Goal: Task Accomplishment & Management: Complete application form

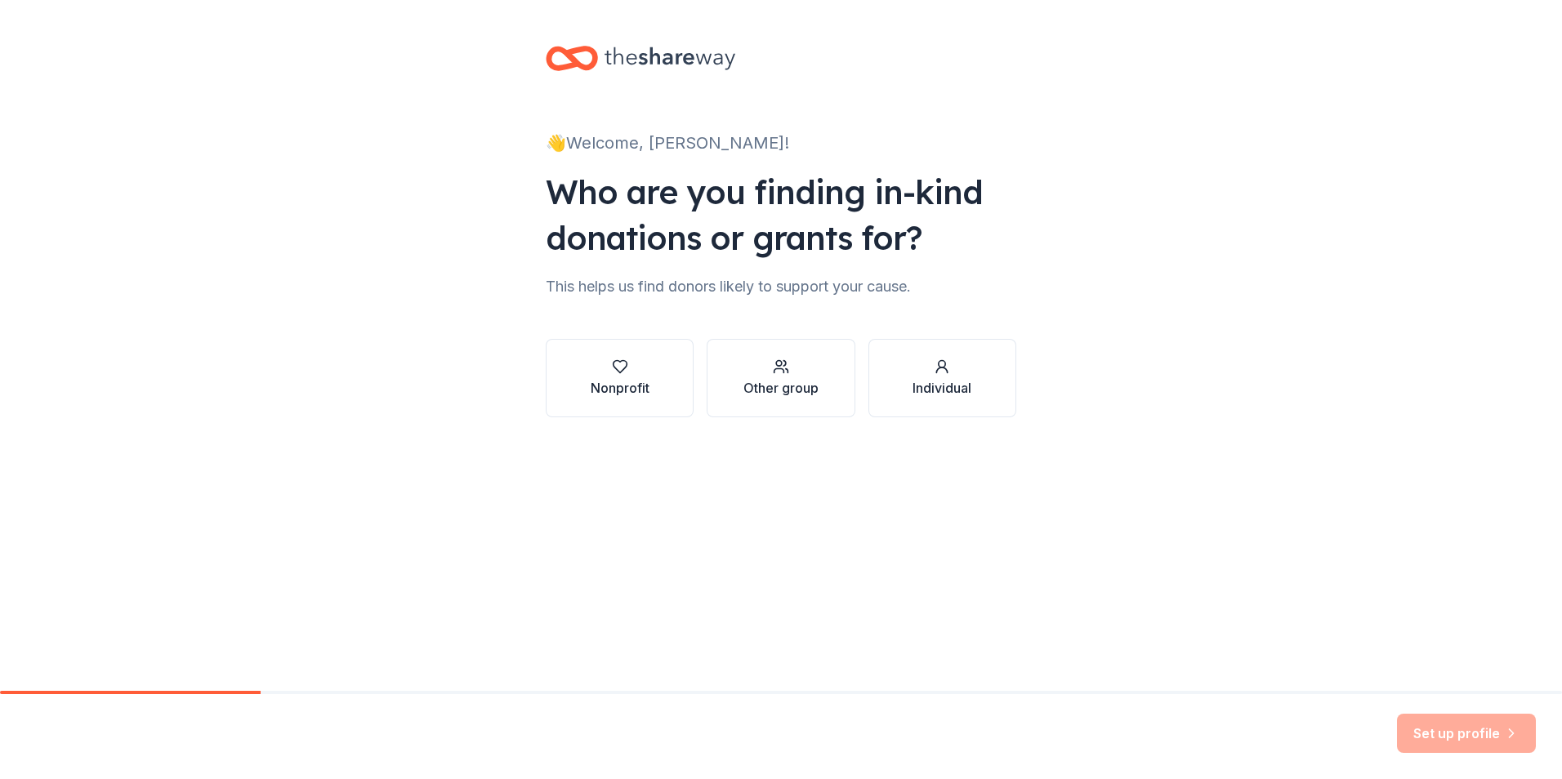
drag, startPoint x: 1159, startPoint y: 286, endPoint x: 1141, endPoint y: 293, distance: 19.4
click at [1159, 286] on div "👋 Welcome, [PERSON_NAME]! Who are you finding in-kind donations or grants for? …" at bounding box center [781, 248] width 1562 height 496
click at [627, 371] on icon "button" at bounding box center [620, 367] width 16 height 16
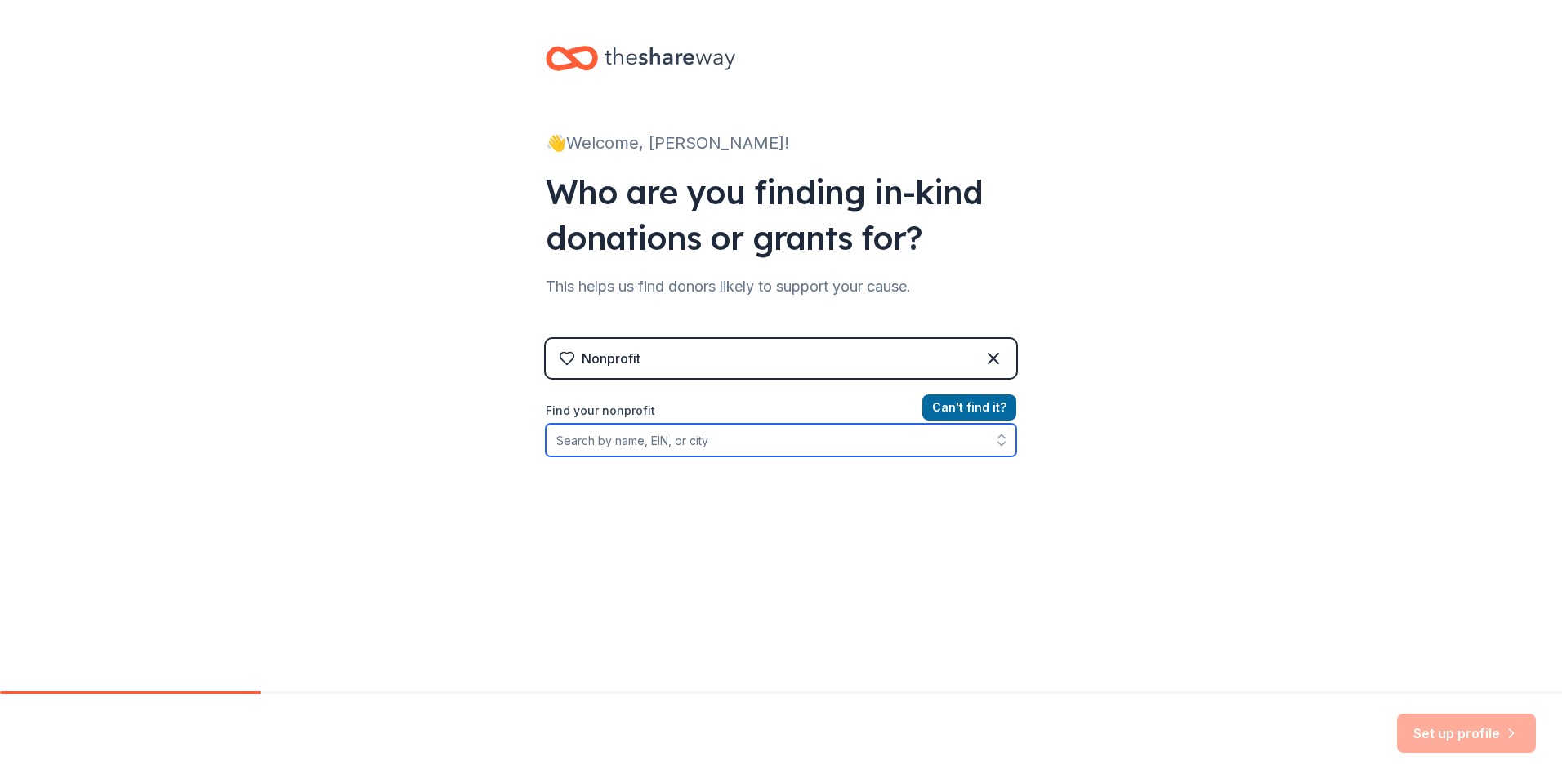
click at [606, 437] on input "Find your nonprofit" at bounding box center [781, 440] width 471 height 33
type input "[MEDICAL_DATA] support community at [PERSON_NAME][GEOGRAPHIC_DATA][MEDICAL_DATA]"
drag, startPoint x: 886, startPoint y: 435, endPoint x: 260, endPoint y: 413, distance: 626.2
click at [257, 413] on div "👋 Welcome, [PERSON_NAME]! Who are you finding in-kind donations or grants for? …" at bounding box center [781, 349] width 1562 height 699
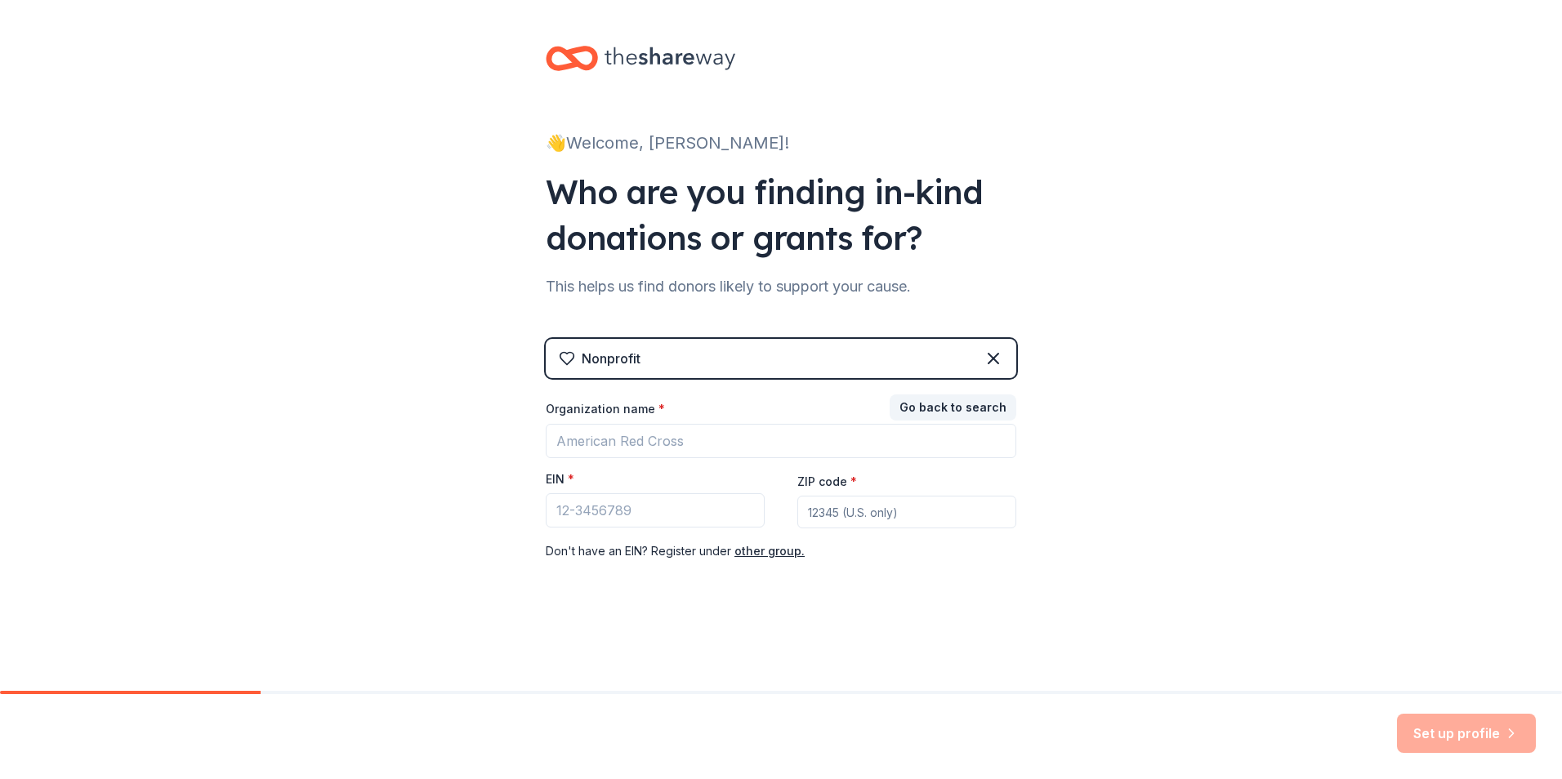
drag, startPoint x: 1431, startPoint y: 688, endPoint x: 986, endPoint y: 523, distance: 474.9
click at [1431, 687] on div "👋 Welcome, [PERSON_NAME]! Who are you finding in-kind donations or grants for? …" at bounding box center [781, 345] width 1562 height 691
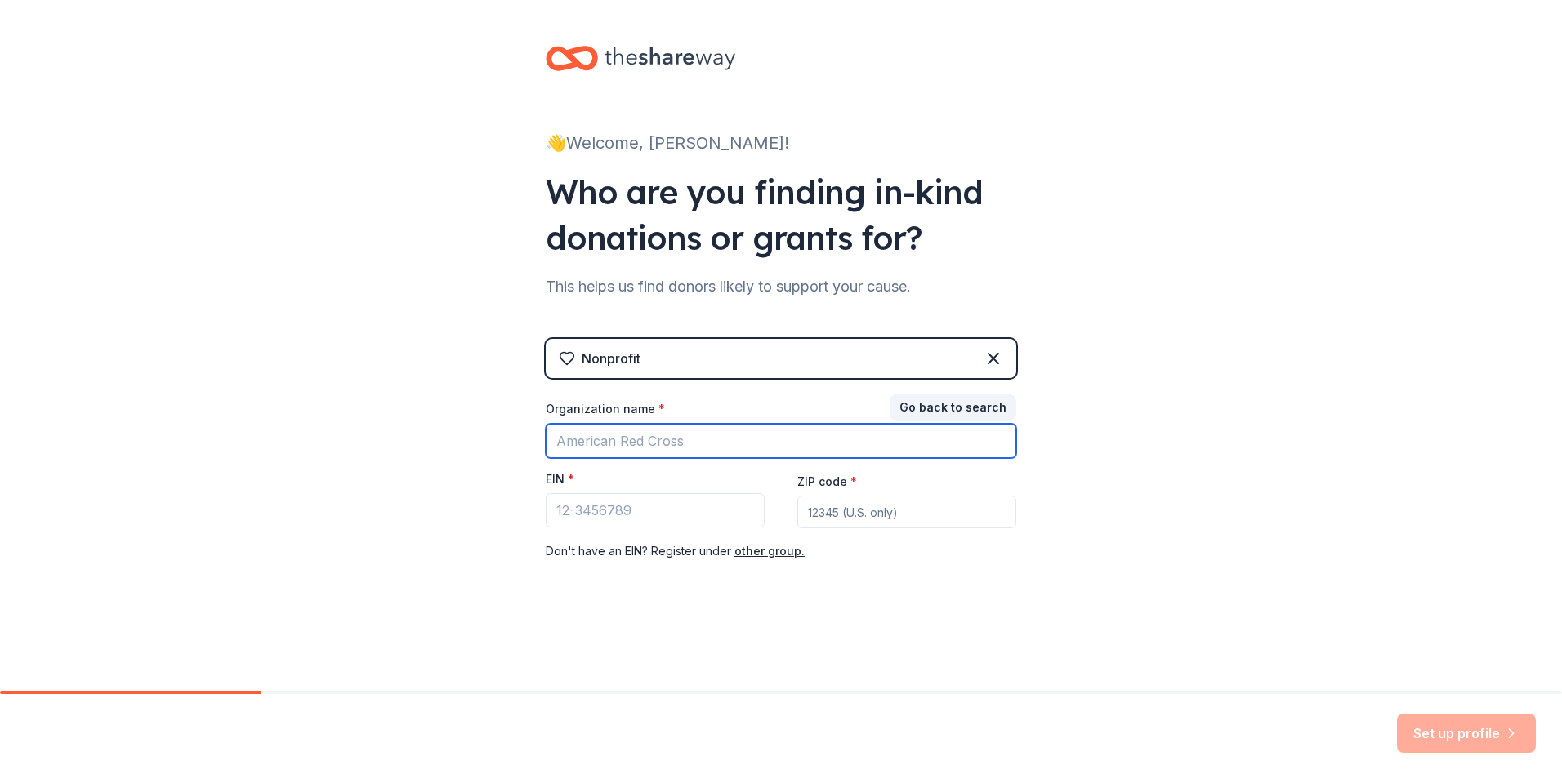
click at [637, 444] on input "Organization name *" at bounding box center [781, 441] width 471 height 34
paste input "[MEDICAL_DATA] support community at [PERSON_NAME][GEOGRAPHIC_DATA][MEDICAL_DATA]"
click at [610, 440] on input "[MEDICAL_DATA] support community at [PERSON_NAME][GEOGRAPHIC_DATA][MEDICAL_DATA]" at bounding box center [781, 441] width 471 height 34
click at [660, 439] on input "[MEDICAL_DATA] Support community at [PERSON_NAME][GEOGRAPHIC_DATA][MEDICAL_DATA]" at bounding box center [781, 441] width 471 height 34
click at [748, 439] on input "[MEDICAL_DATA] Support Community at [PERSON_NAME][GEOGRAPHIC_DATA][MEDICAL_DATA]" at bounding box center [781, 441] width 471 height 34
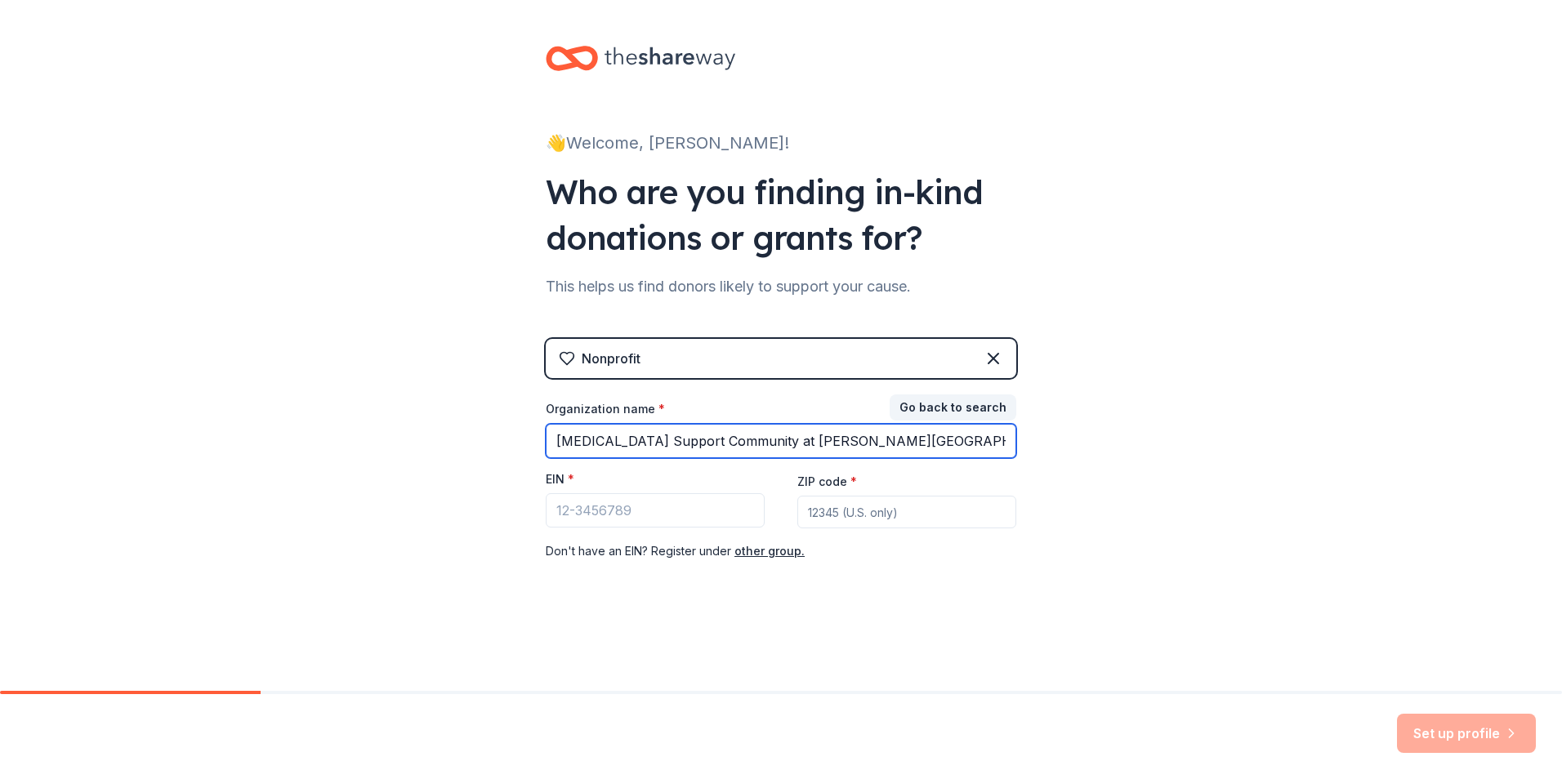
click at [775, 440] on input "[MEDICAL_DATA] Support Community at [PERSON_NAME][GEOGRAPHIC_DATA][MEDICAL_DATA]" at bounding box center [781, 441] width 471 height 34
click at [819, 443] on input "[MEDICAL_DATA] Support Community at [PERSON_NAME][GEOGRAPHIC_DATA][MEDICAL_DATA]" at bounding box center [781, 441] width 471 height 34
click at [864, 438] on input "[MEDICAL_DATA] Support Community at [PERSON_NAME][GEOGRAPHIC_DATA][MEDICAL_DATA]" at bounding box center [781, 441] width 471 height 34
click at [869, 439] on input "[MEDICAL_DATA] Support Community at [PERSON_NAME][GEOGRAPHIC_DATA][MEDICAL_DATA]" at bounding box center [781, 441] width 471 height 34
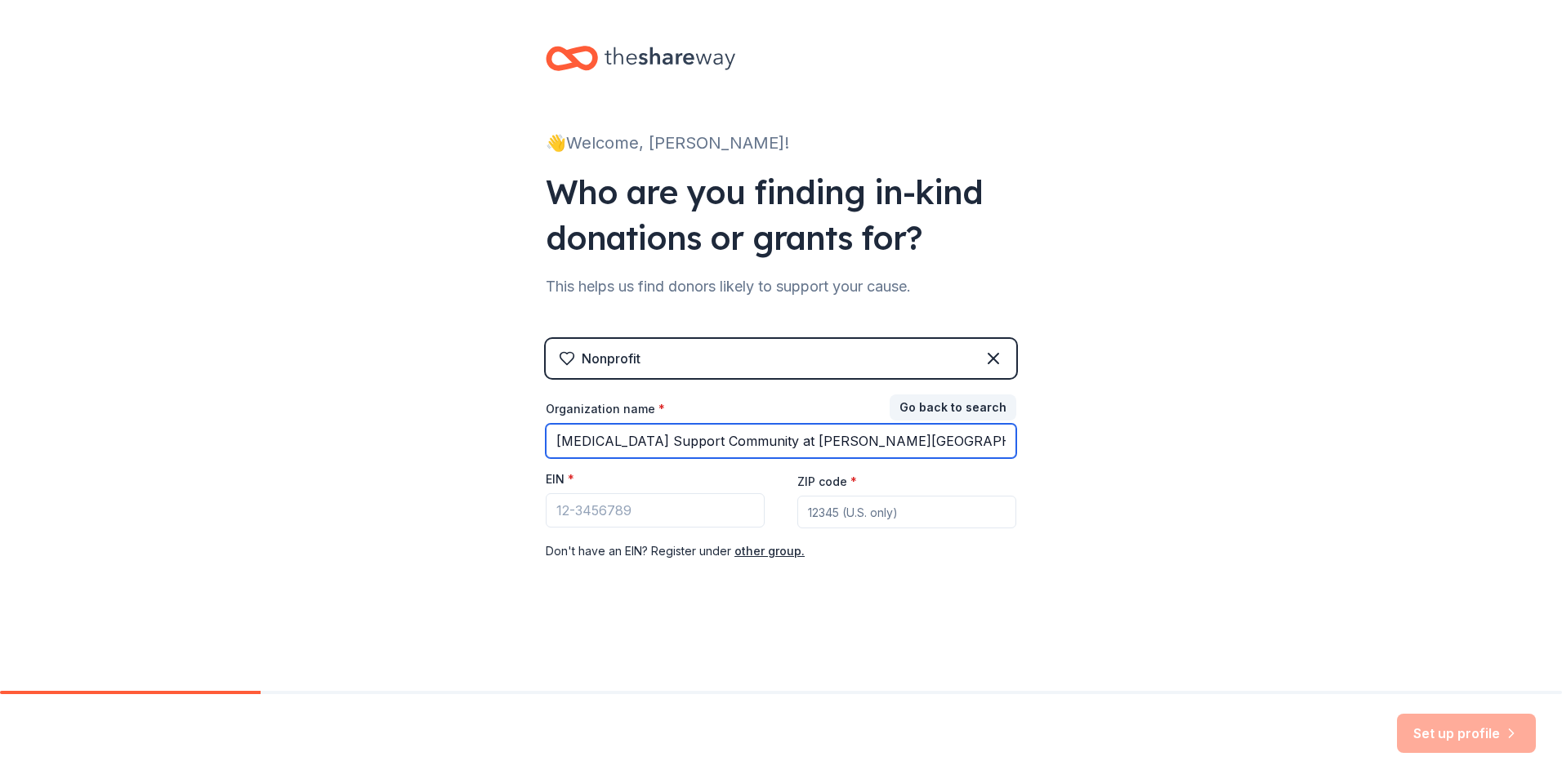
type input "[MEDICAL_DATA] Support Community at [PERSON_NAME][GEOGRAPHIC_DATA][MEDICAL_DATA]"
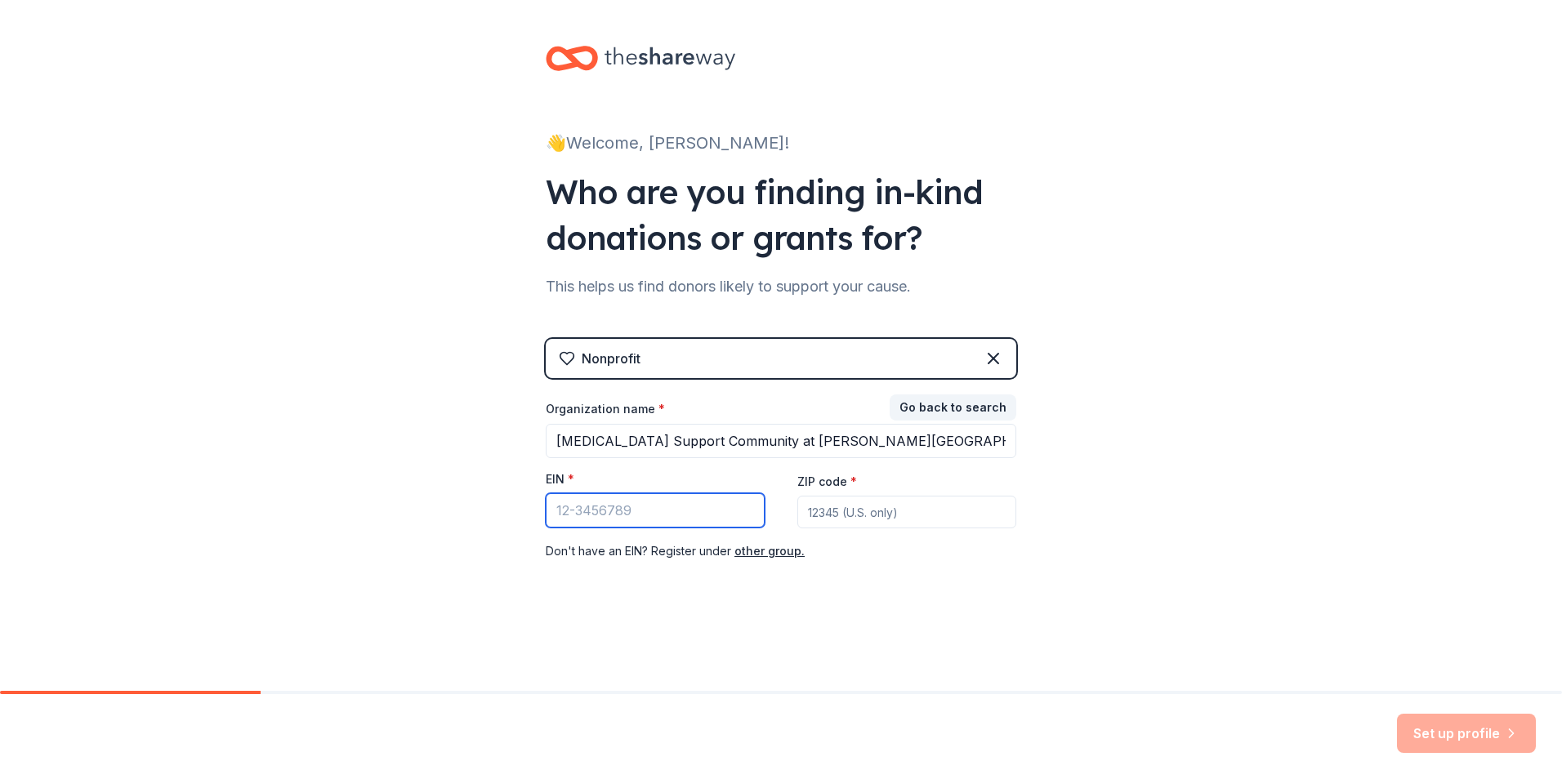
drag, startPoint x: 664, startPoint y: 517, endPoint x: 185, endPoint y: 451, distance: 483.3
click at [654, 517] on input "EIN *" at bounding box center [655, 510] width 219 height 34
click at [579, 511] on input "EIN *" at bounding box center [655, 510] width 219 height 34
click at [712, 347] on div "Nonprofit" at bounding box center [781, 358] width 471 height 39
click at [648, 507] on input "[US_EMPLOYER_IDENTIFICATION_NUMBER]" at bounding box center [655, 510] width 219 height 34
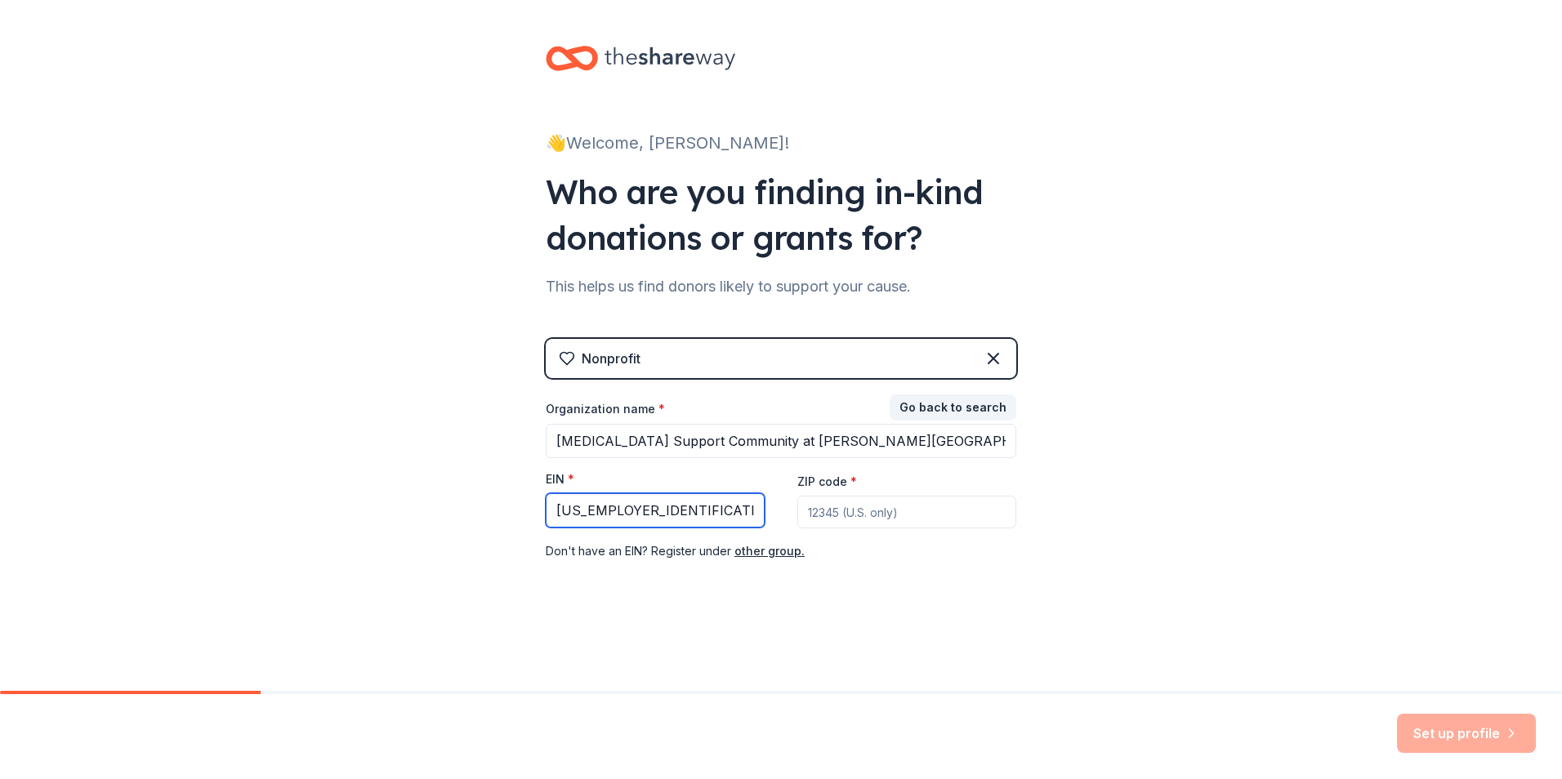
type input "[US_EMPLOYER_IDENTIFICATION_NUMBER]"
click at [878, 516] on input "ZIP code *" at bounding box center [906, 512] width 219 height 33
type input "33905"
click at [1468, 740] on button "Set up profile" at bounding box center [1466, 733] width 139 height 39
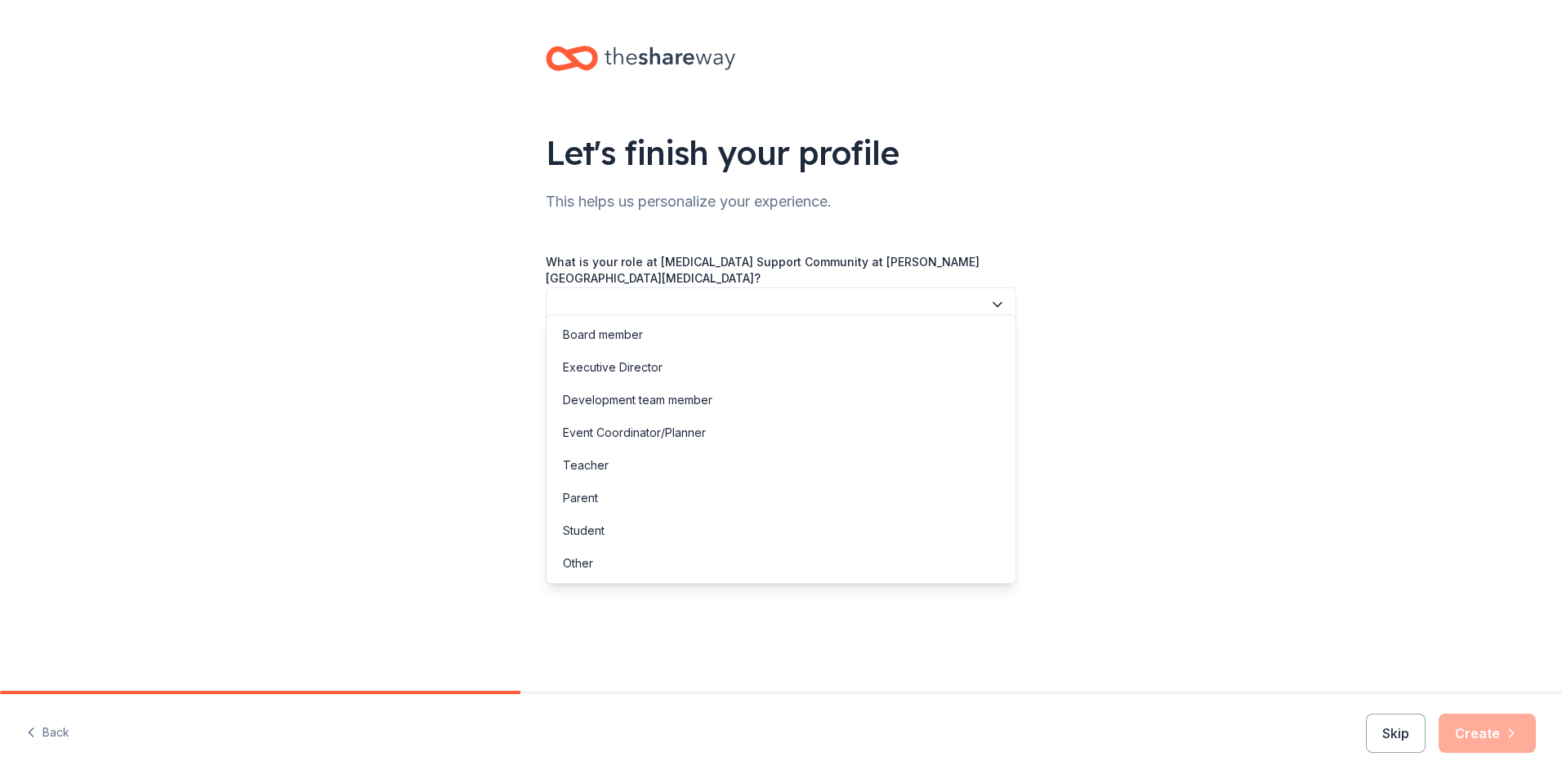
click at [696, 288] on button "button" at bounding box center [781, 305] width 471 height 34
click at [673, 436] on div "Event Coordinator/Planner" at bounding box center [634, 433] width 143 height 20
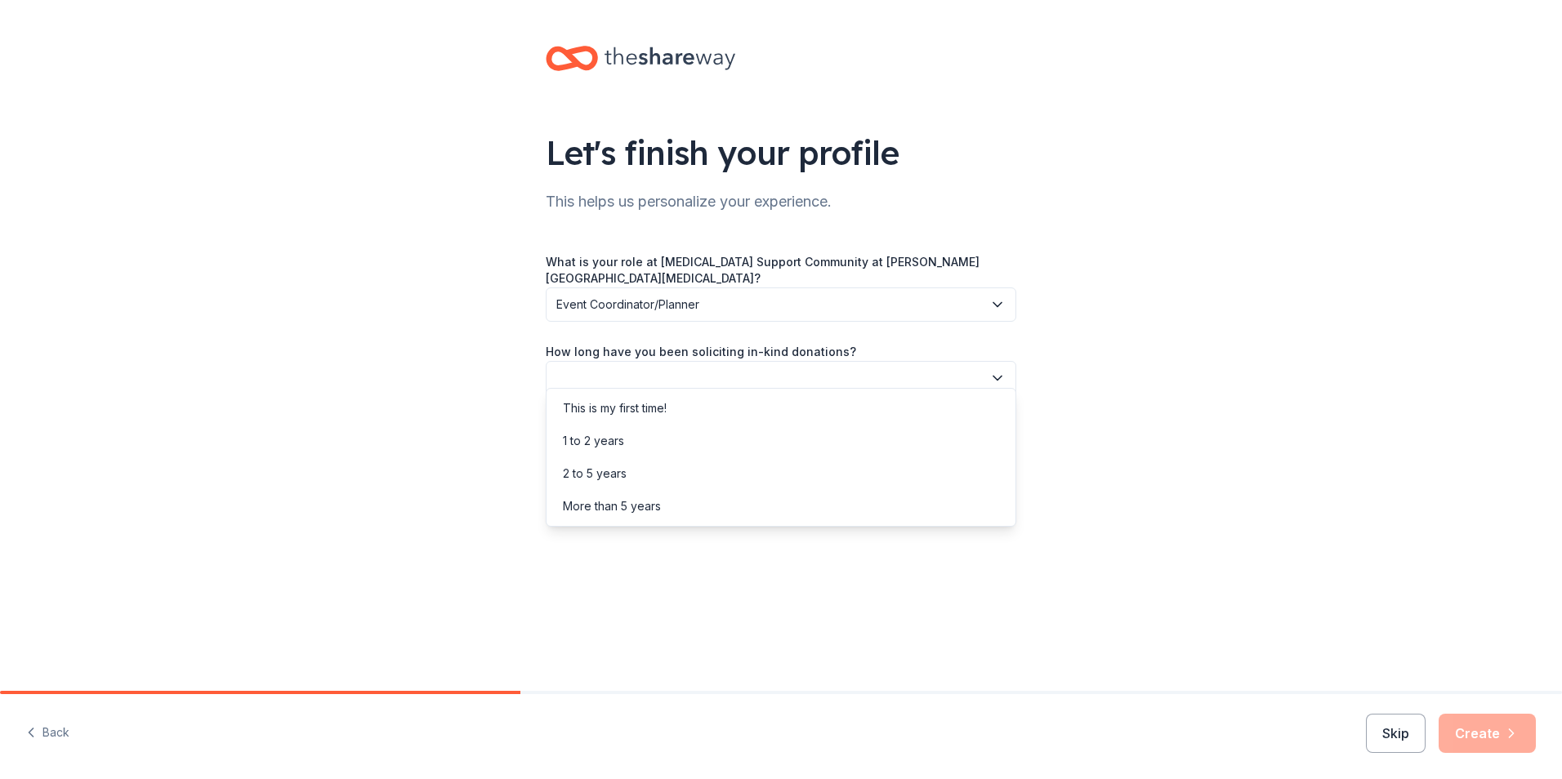
click at [684, 363] on button "button" at bounding box center [781, 378] width 471 height 34
drag, startPoint x: 615, startPoint y: 407, endPoint x: 663, endPoint y: 452, distance: 65.3
click at [663, 452] on div "This is my first time! 1 to 2 years 2 to 5 years More than 5 years" at bounding box center [781, 457] width 471 height 139
drag, startPoint x: 663, startPoint y: 452, endPoint x: 565, endPoint y: 408, distance: 107.5
click at [636, 409] on div "This is my first time!" at bounding box center [615, 409] width 104 height 20
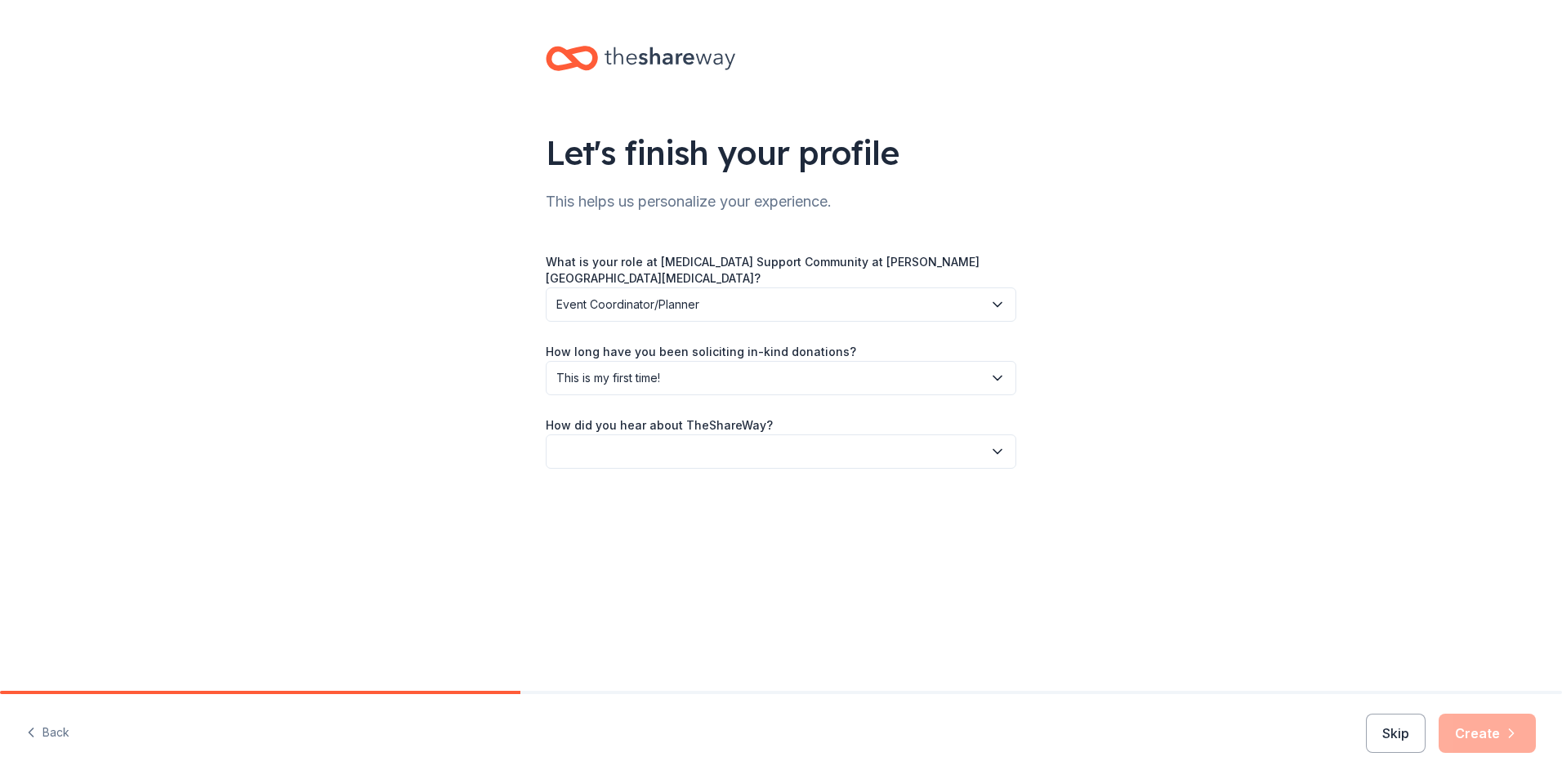
click at [766, 435] on button "button" at bounding box center [781, 452] width 471 height 34
click at [578, 509] on div "Online search" at bounding box center [600, 515] width 74 height 20
click at [731, 527] on div "Let's finish your profile This helps us personalize your experience. What is yo…" at bounding box center [781, 273] width 523 height 547
drag, startPoint x: 1485, startPoint y: 729, endPoint x: 1230, endPoint y: 717, distance: 254.4
click at [1485, 730] on button "Create" at bounding box center [1487, 733] width 97 height 39
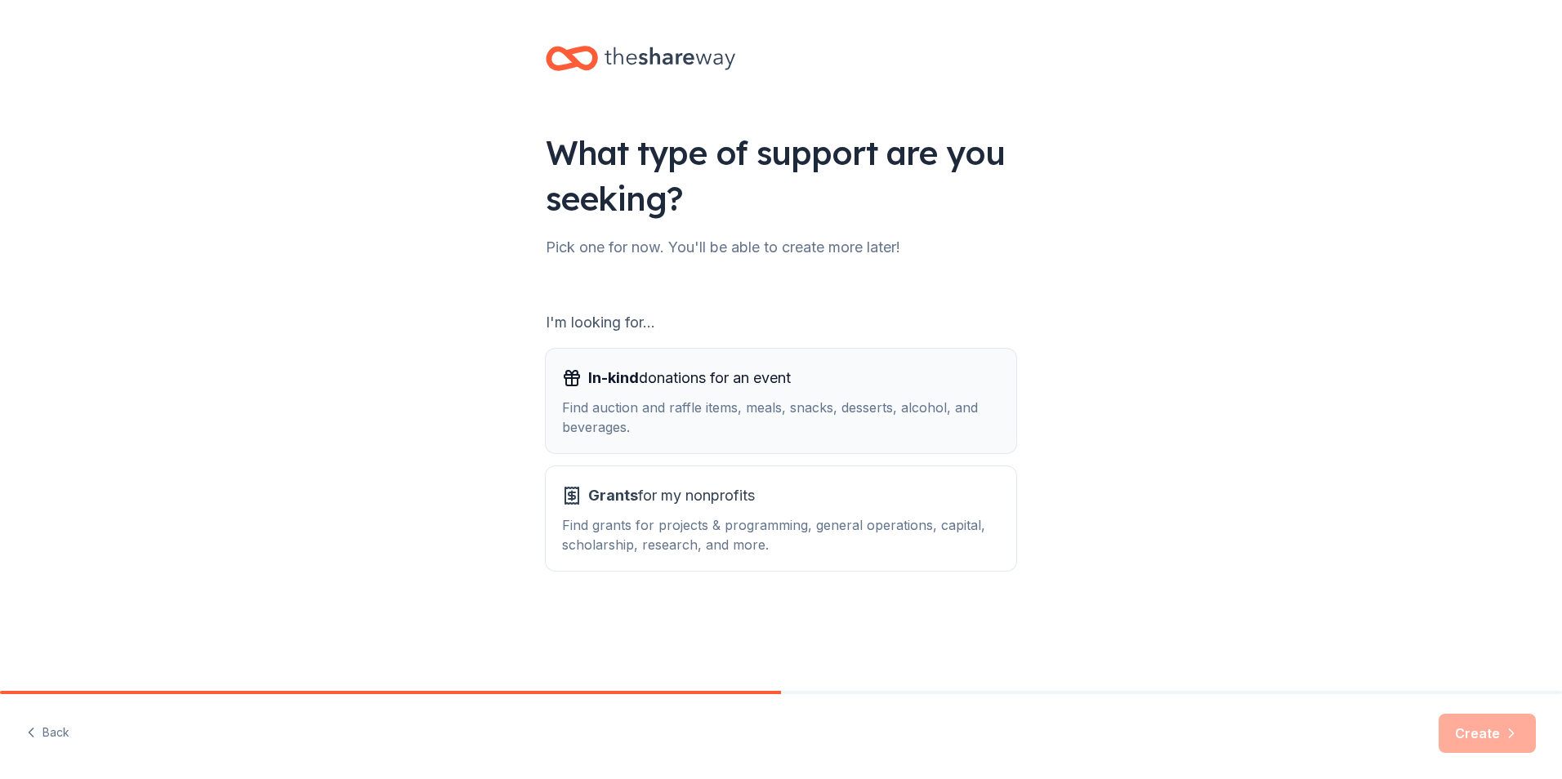
click at [658, 369] on span "In-kind donations for an event" at bounding box center [689, 378] width 203 height 26
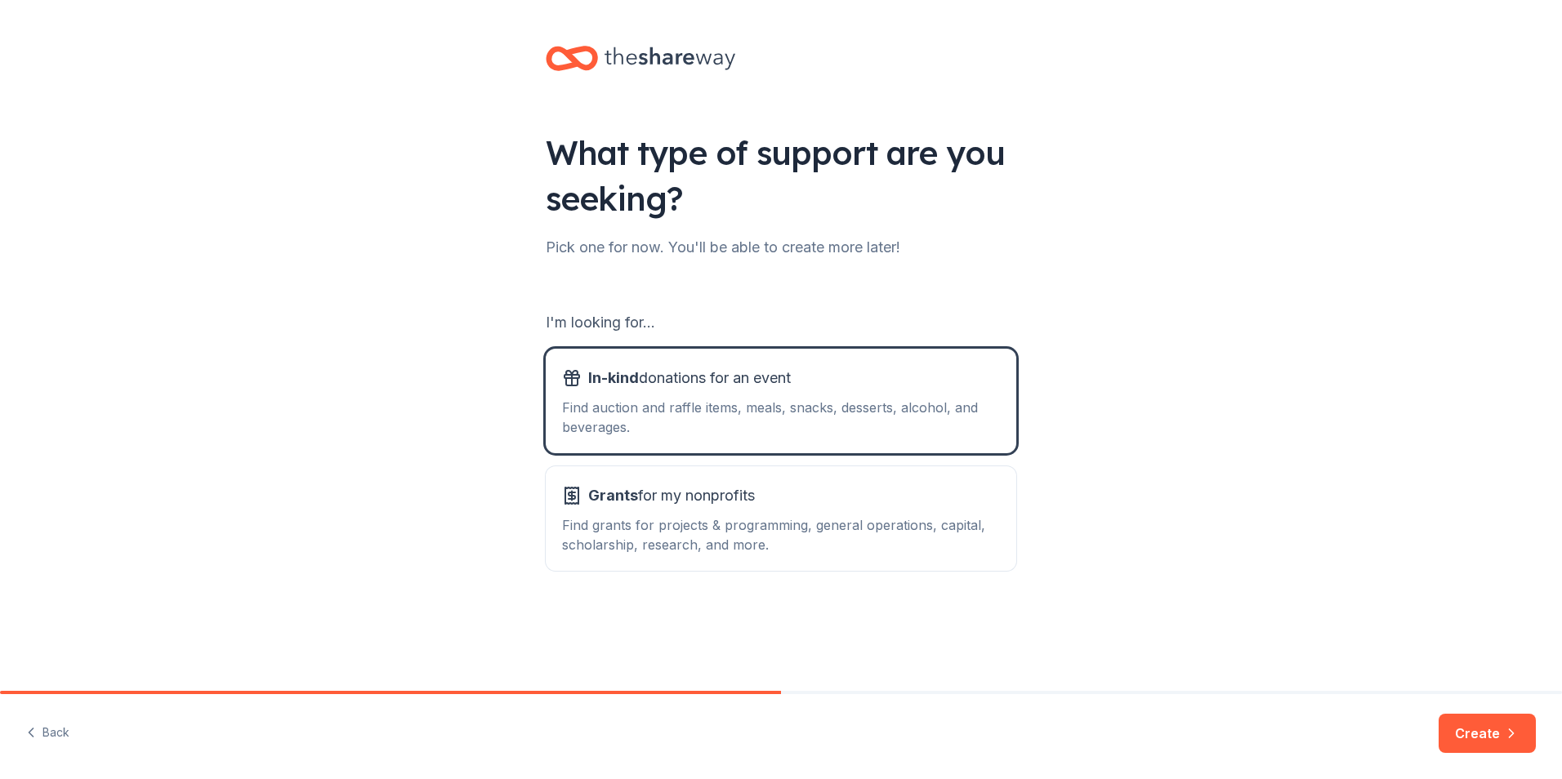
drag, startPoint x: 1486, startPoint y: 735, endPoint x: 1475, endPoint y: 735, distance: 11.4
click at [1485, 735] on button "Create" at bounding box center [1487, 733] width 97 height 39
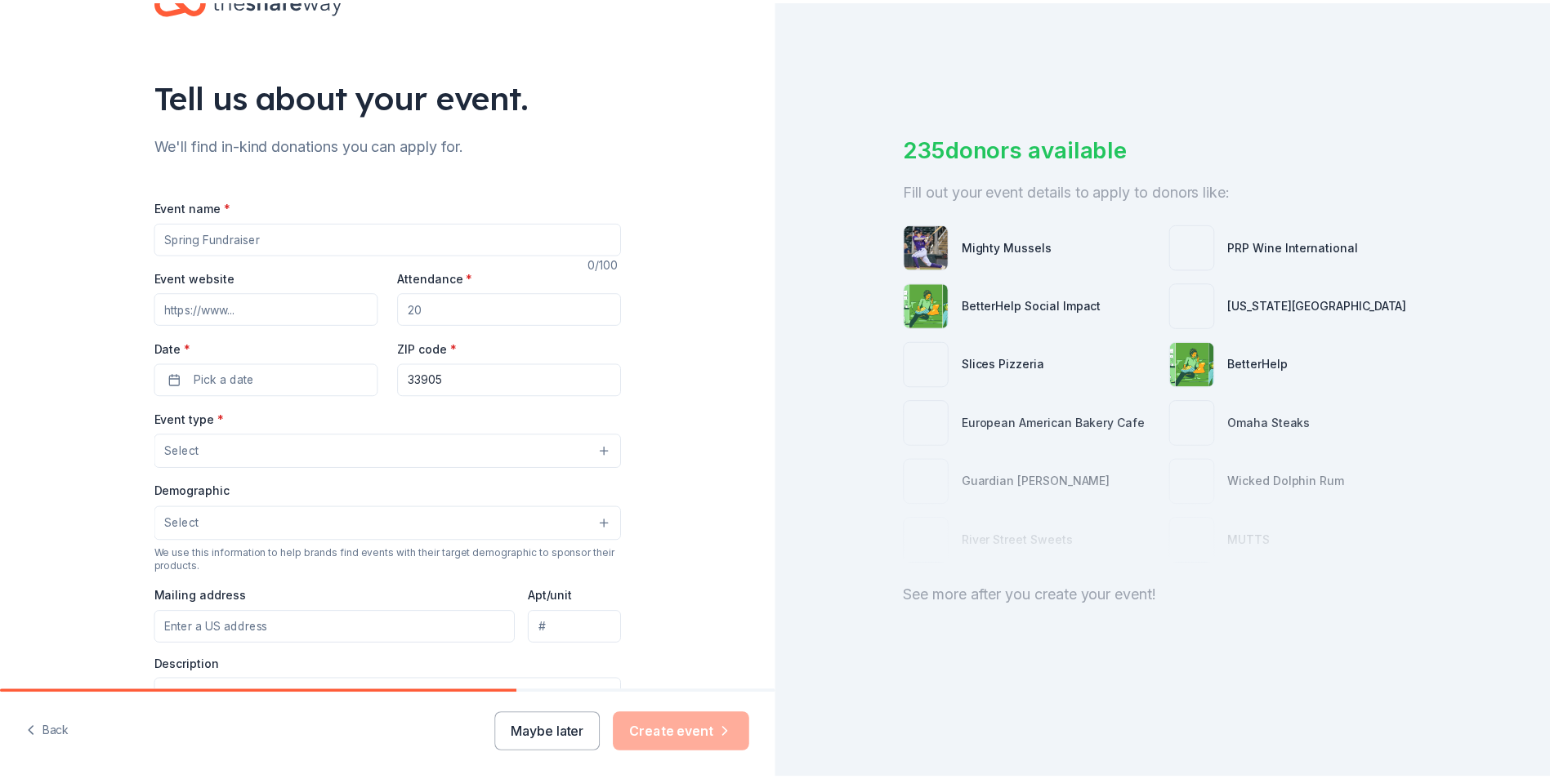
scroll to position [82, 0]
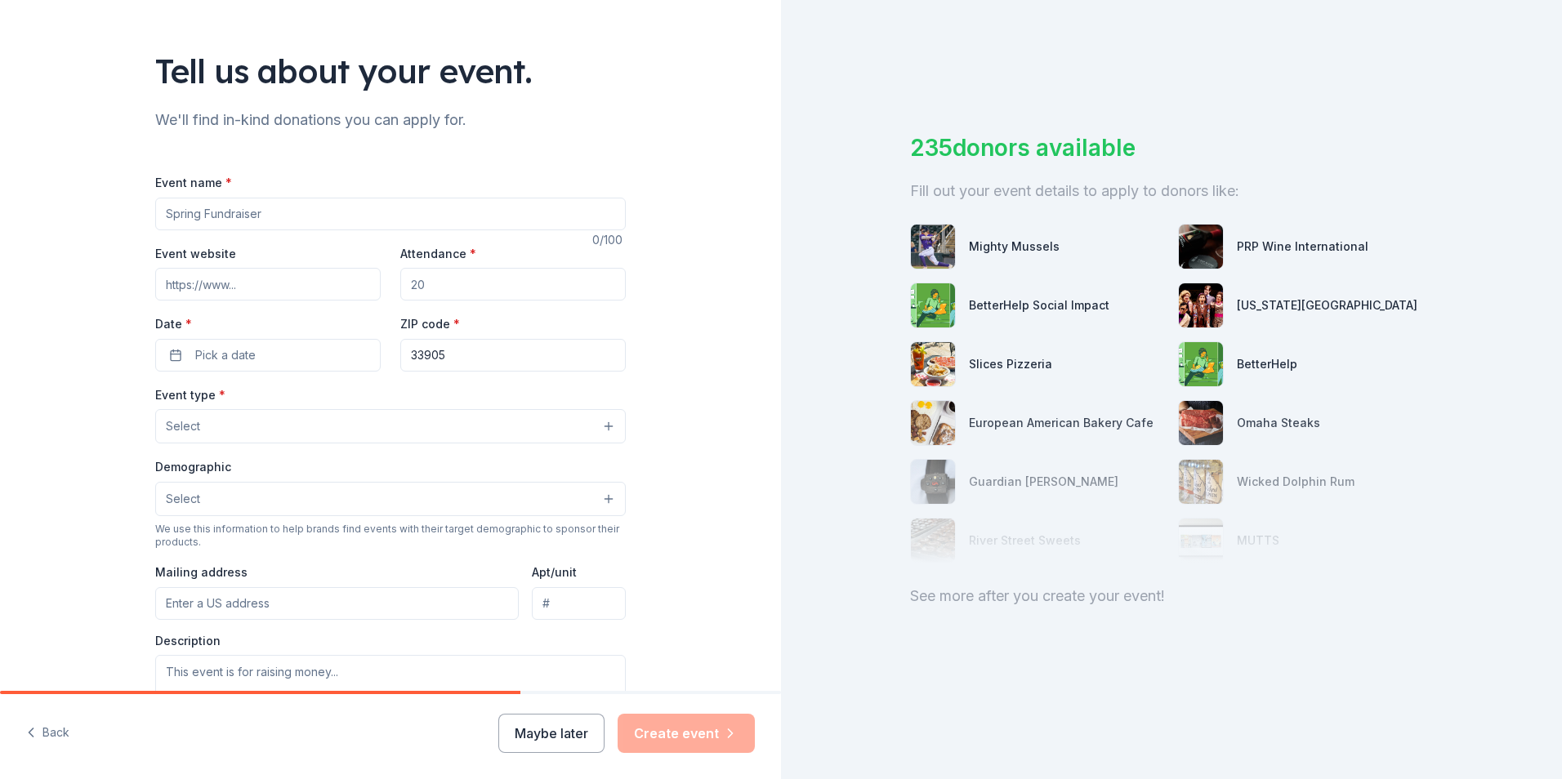
drag, startPoint x: 290, startPoint y: 212, endPoint x: 256, endPoint y: 219, distance: 35.1
click at [290, 212] on input "Event name *" at bounding box center [390, 214] width 471 height 33
type input "Fall Education Event"
click at [543, 731] on button "Maybe later" at bounding box center [551, 733] width 106 height 39
drag, startPoint x: 524, startPoint y: 726, endPoint x: 469, endPoint y: 729, distance: 54.8
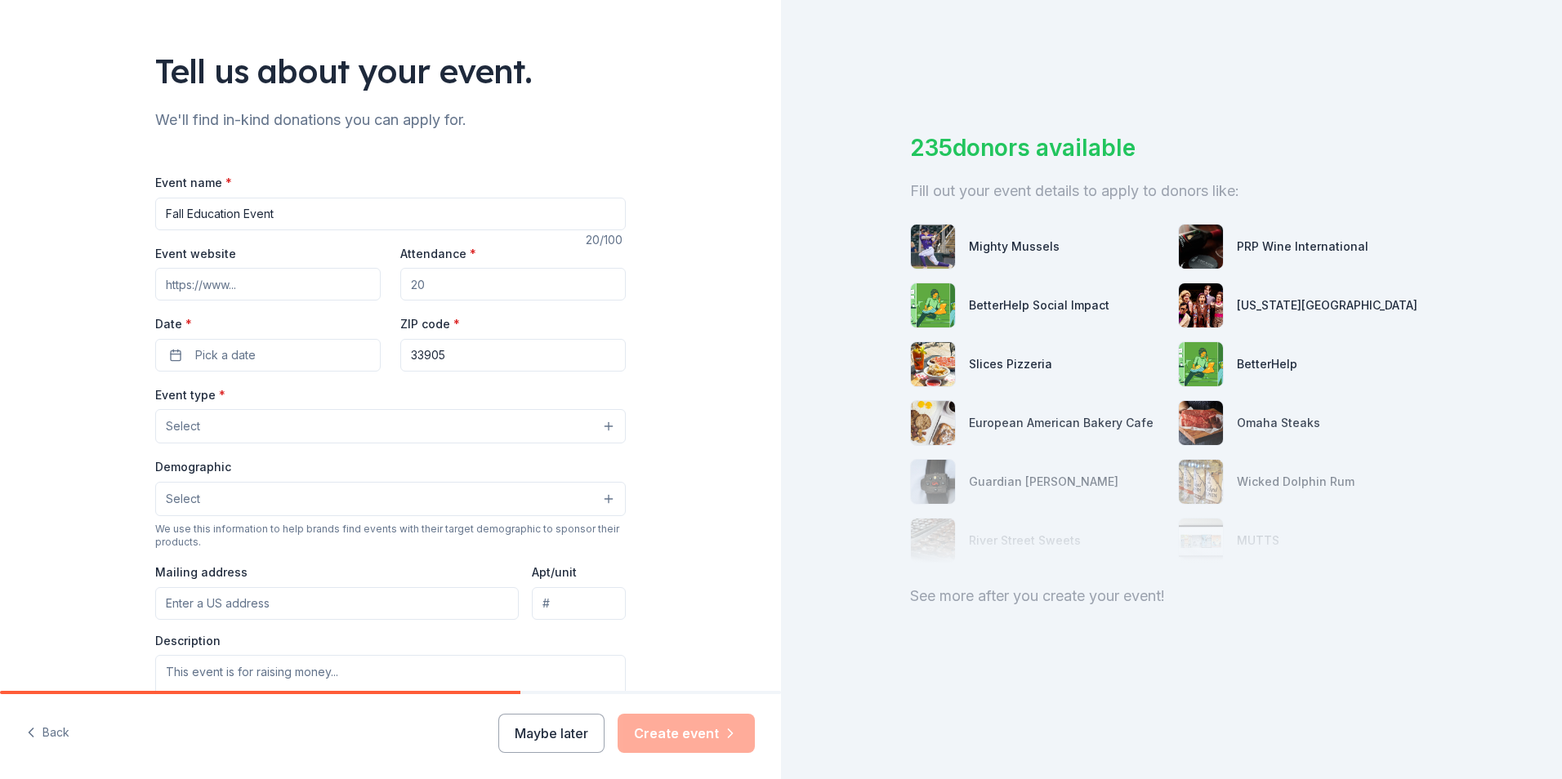
click at [523, 726] on button "Maybe later" at bounding box center [551, 733] width 106 height 39
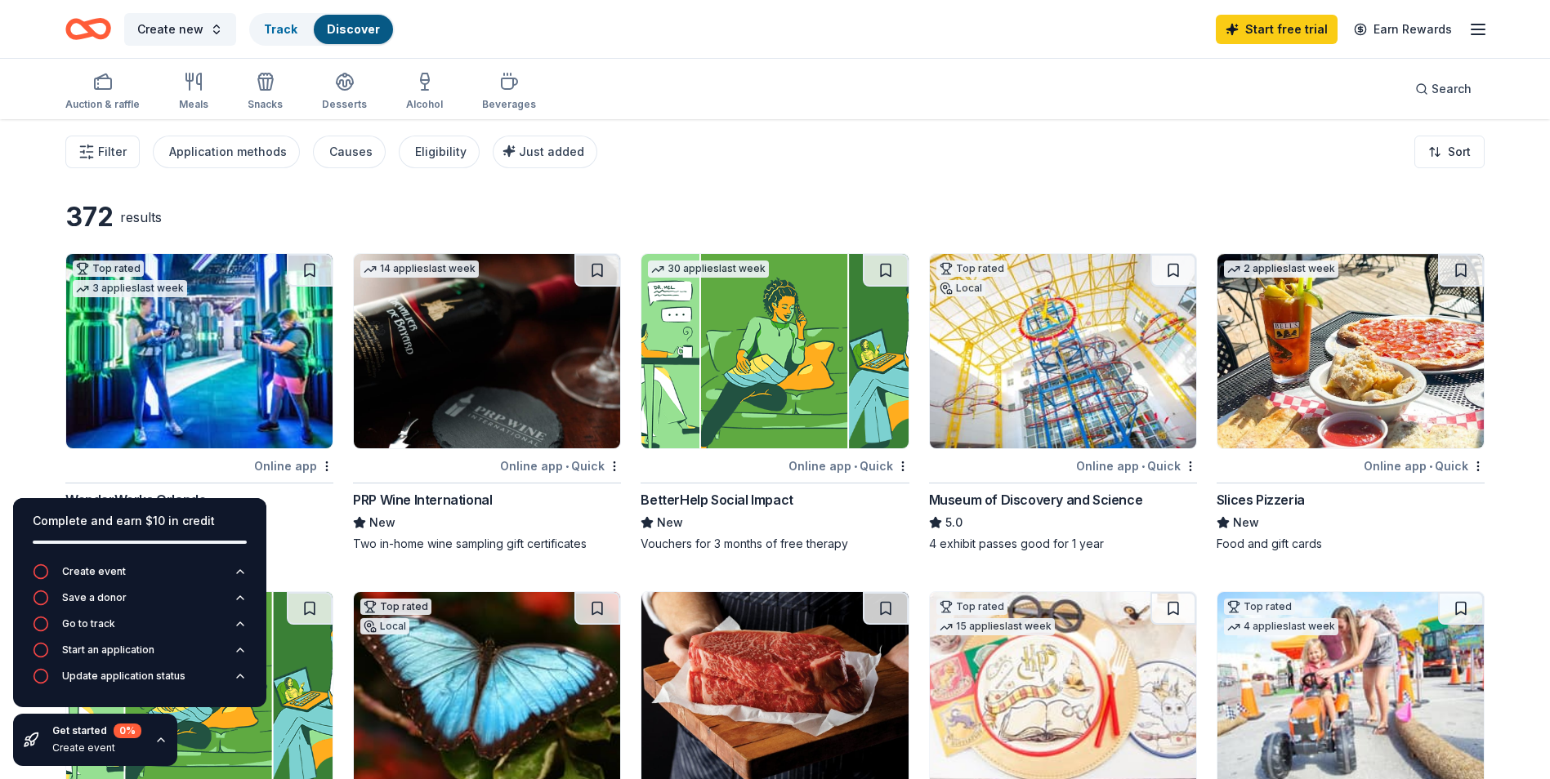
click at [38, 166] on div "Filter Application methods Causes Eligibility Just added Sort" at bounding box center [775, 151] width 1550 height 65
